Goal: Task Accomplishment & Management: Use online tool/utility

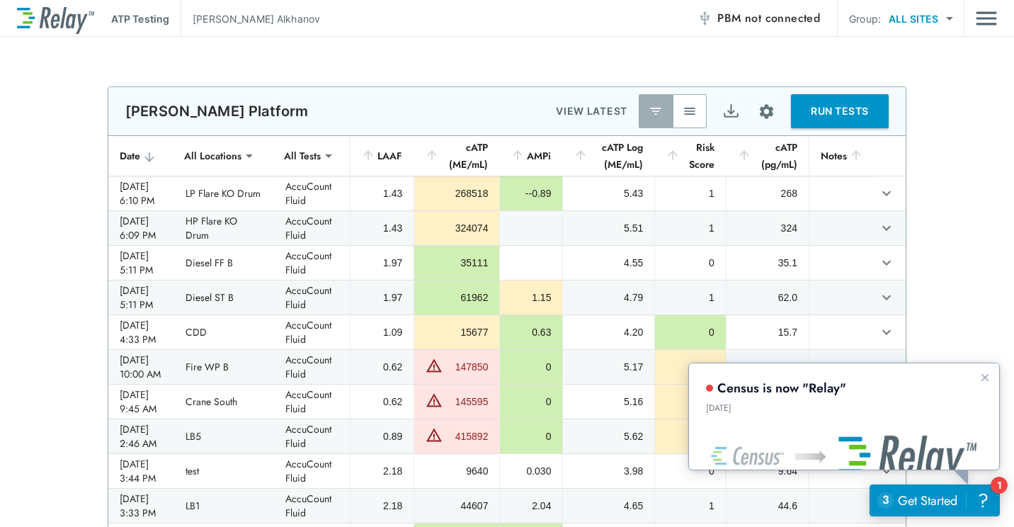
click at [973, 120] on div "**********" at bounding box center [507, 308] width 1014 height 445
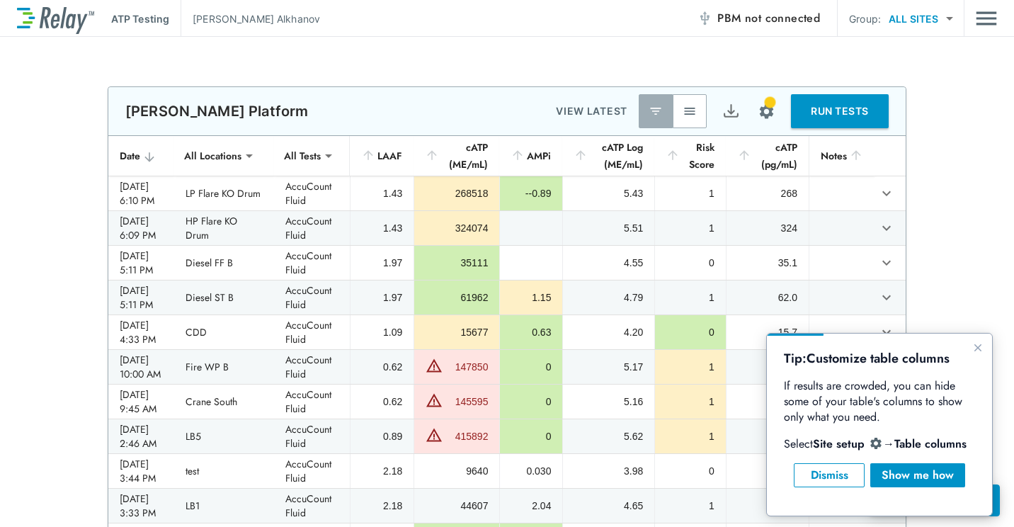
click at [826, 111] on button "RUN TESTS" at bounding box center [840, 111] width 98 height 34
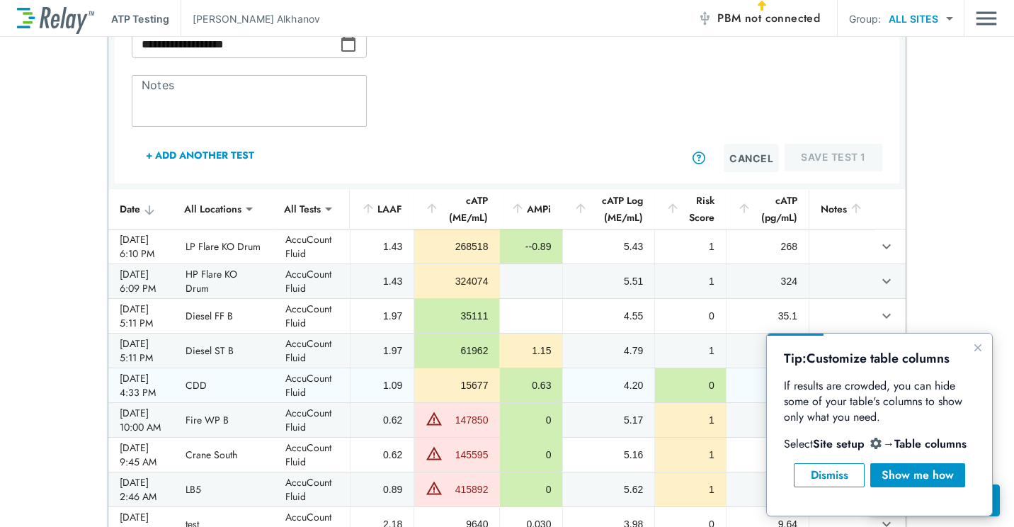
click at [685, 384] on div "0" at bounding box center [690, 385] width 48 height 14
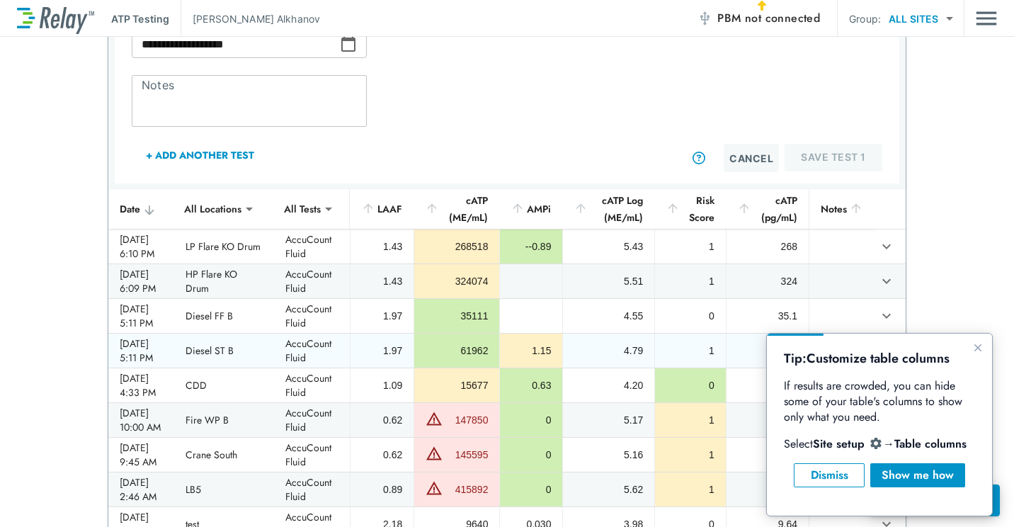
click at [703, 338] on td "1" at bounding box center [689, 350] width 71 height 34
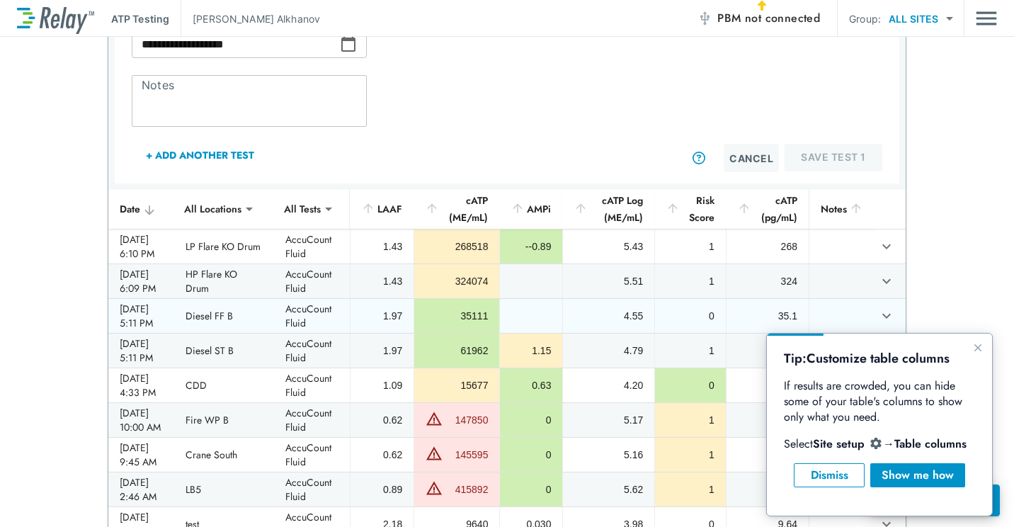
click at [699, 318] on div "0" at bounding box center [690, 316] width 48 height 14
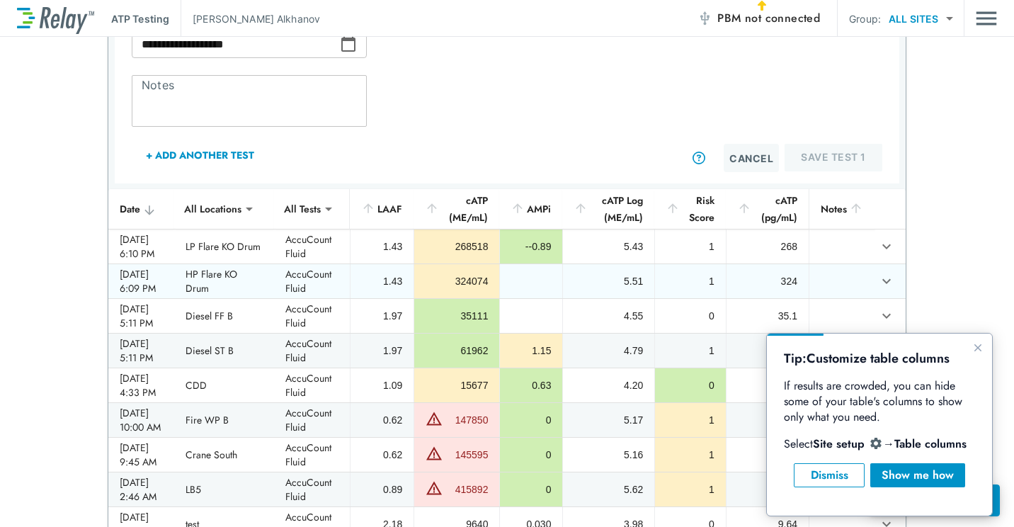
click at [687, 291] on td "1" at bounding box center [689, 281] width 71 height 34
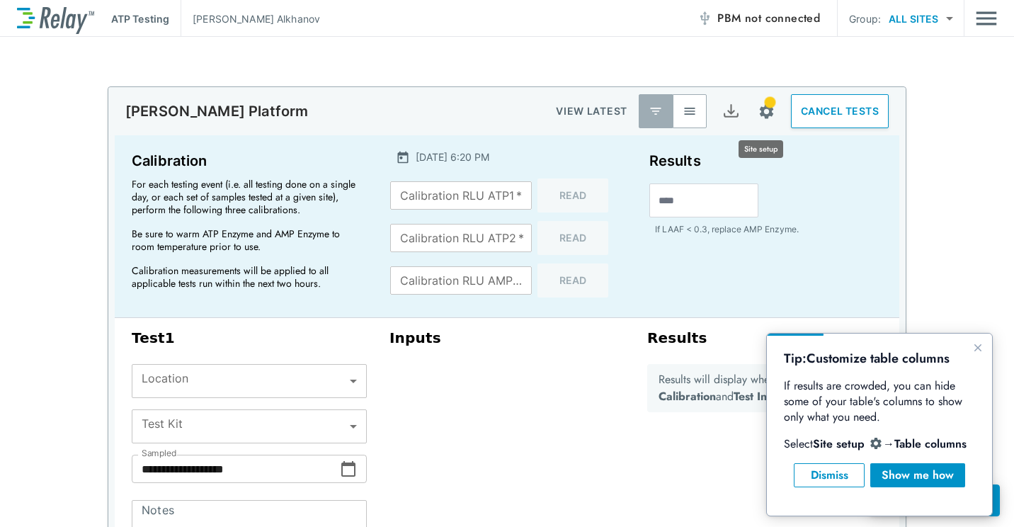
click at [764, 110] on img "Site setup" at bounding box center [766, 112] width 18 height 18
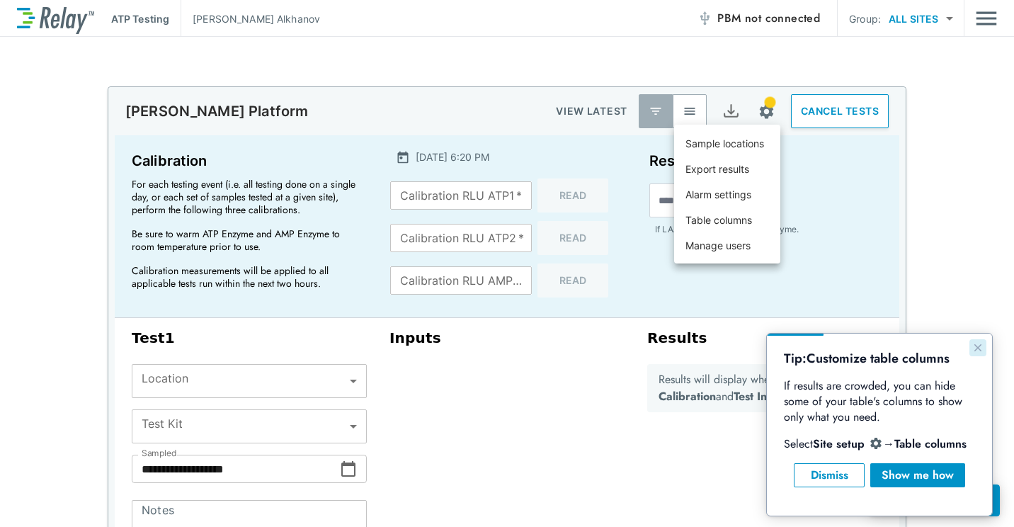
click at [976, 346] on icon "Close guide" at bounding box center [977, 347] width 7 height 7
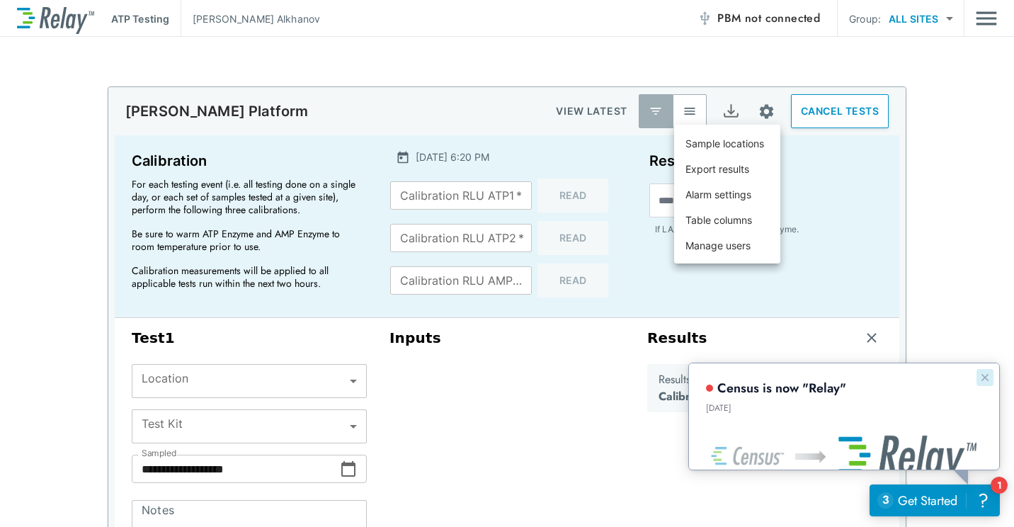
click at [978, 373] on icon "Dismiss announcement" at bounding box center [983, 376] width 11 height 11
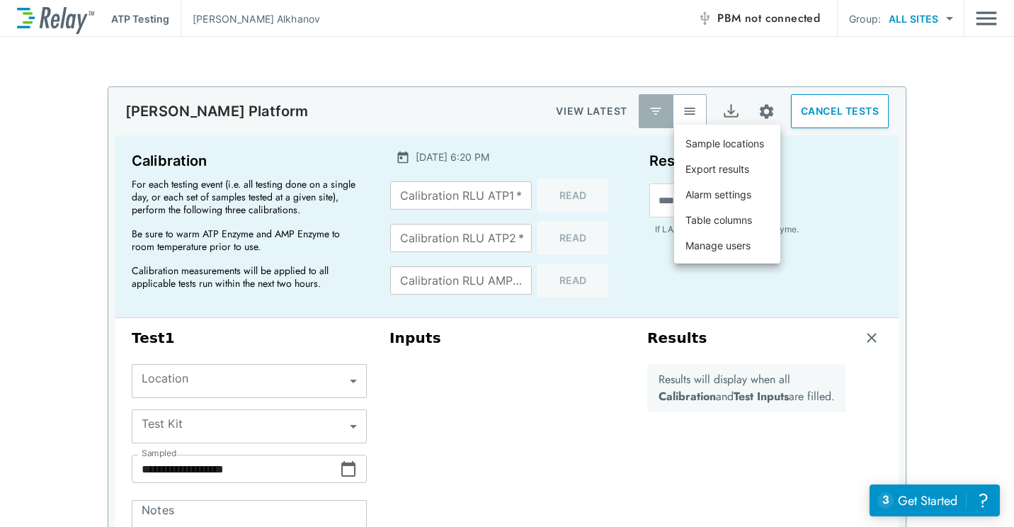
click at [833, 344] on div at bounding box center [507, 263] width 1014 height 527
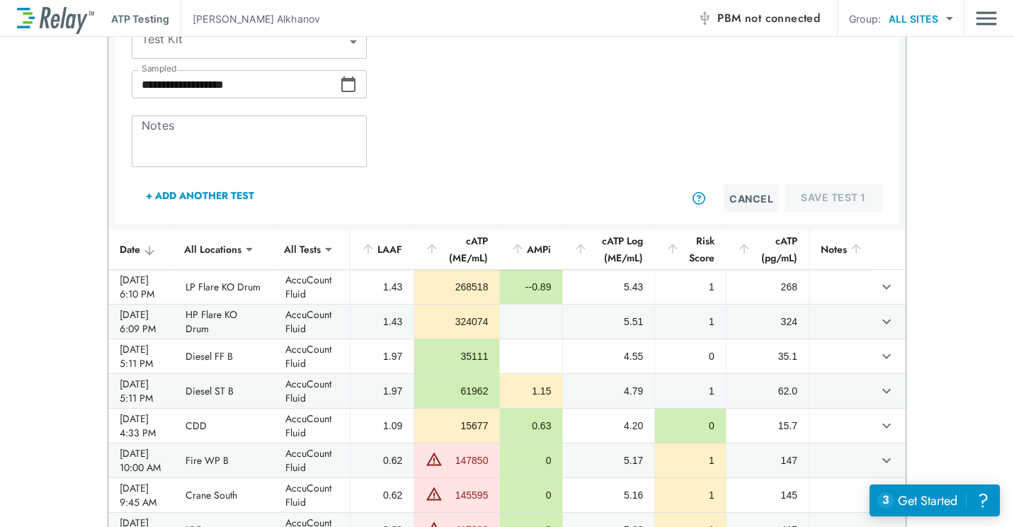
scroll to position [425, 0]
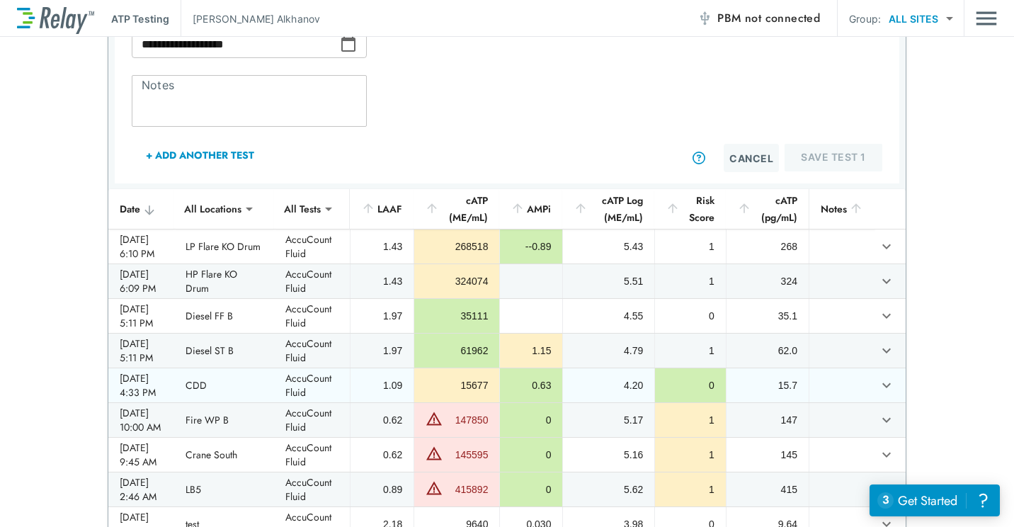
click at [681, 386] on div "0" at bounding box center [690, 385] width 48 height 14
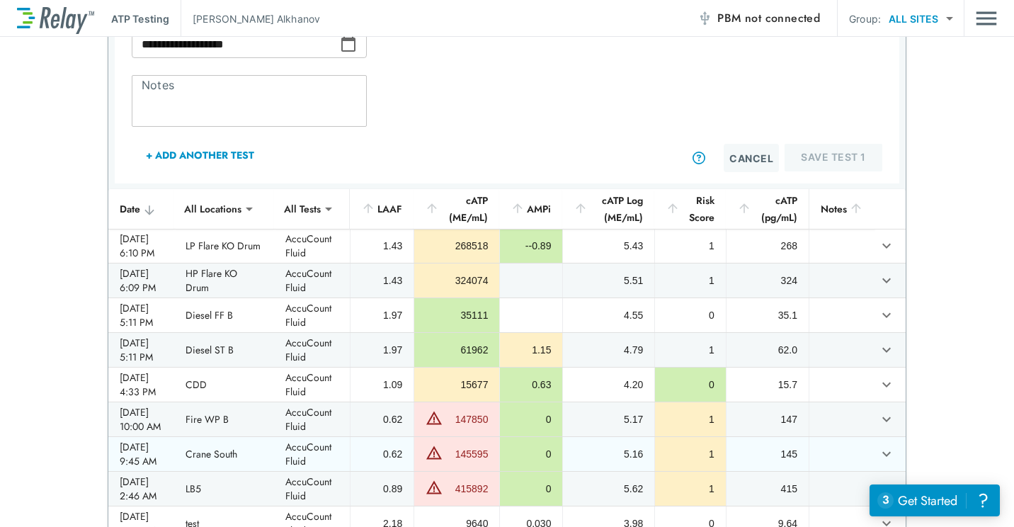
scroll to position [0, 0]
